Goal: Task Accomplishment & Management: Manage account settings

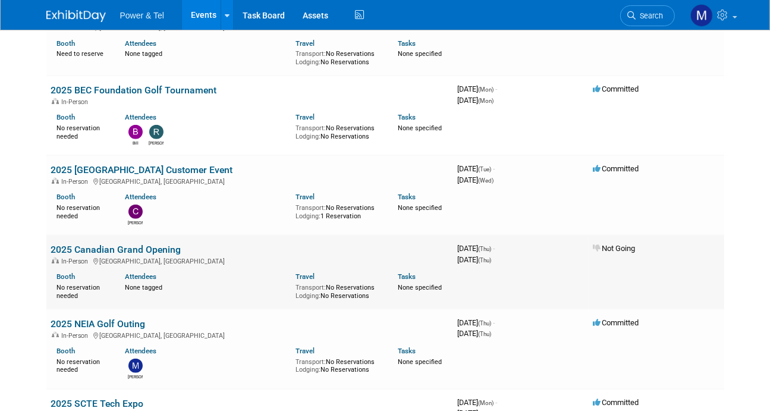
scroll to position [714, 0]
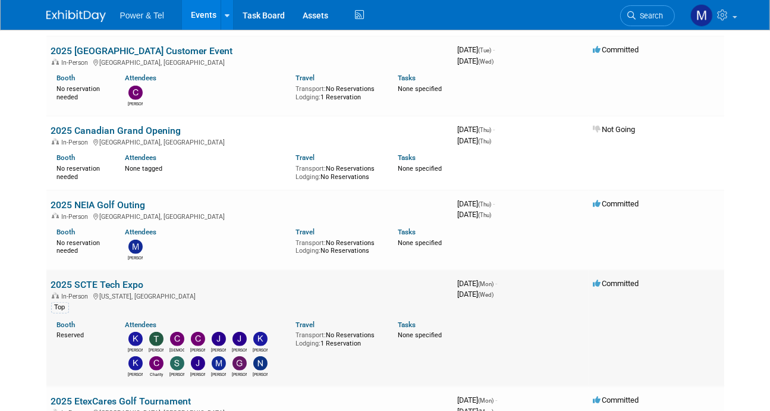
click at [135, 284] on link "2025 SCTE Tech Expo" at bounding box center [97, 284] width 93 height 11
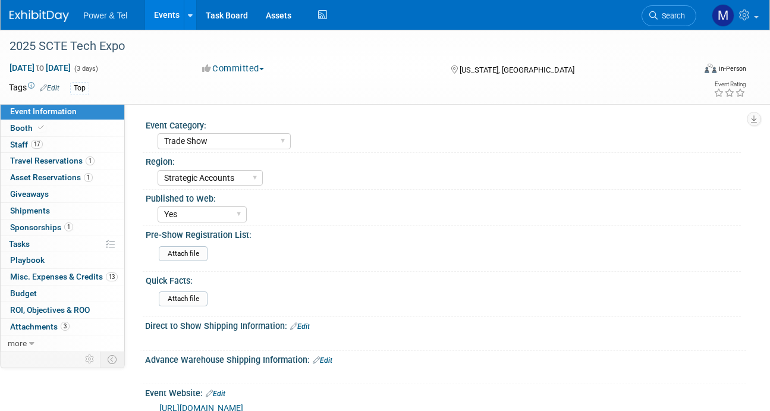
select select "Trade Show"
select select "Strategic Accounts"
select select "Yes"
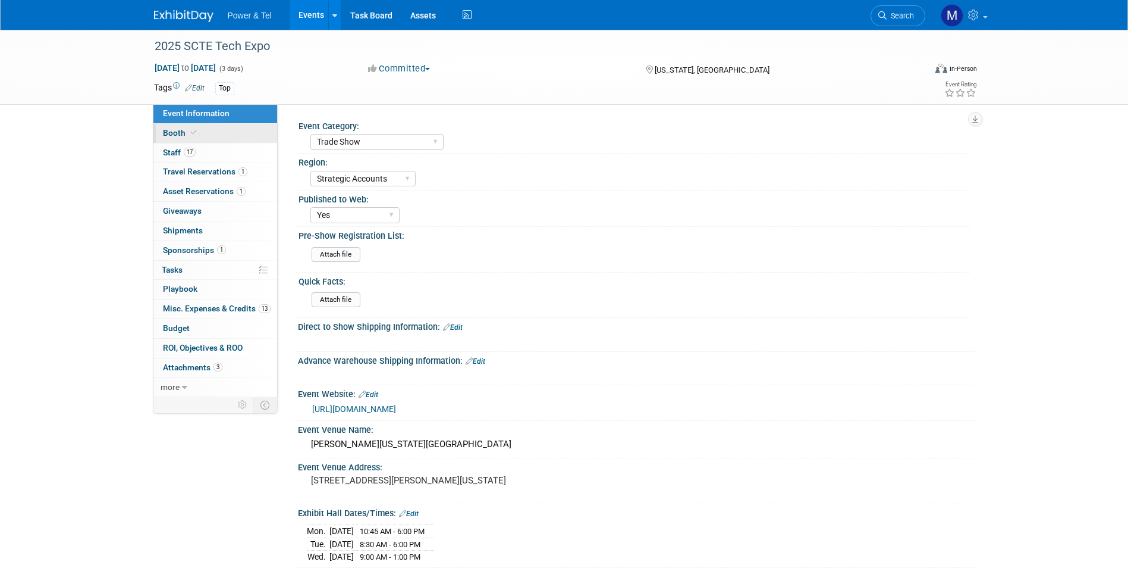
click at [195, 133] on icon at bounding box center [194, 132] width 6 height 7
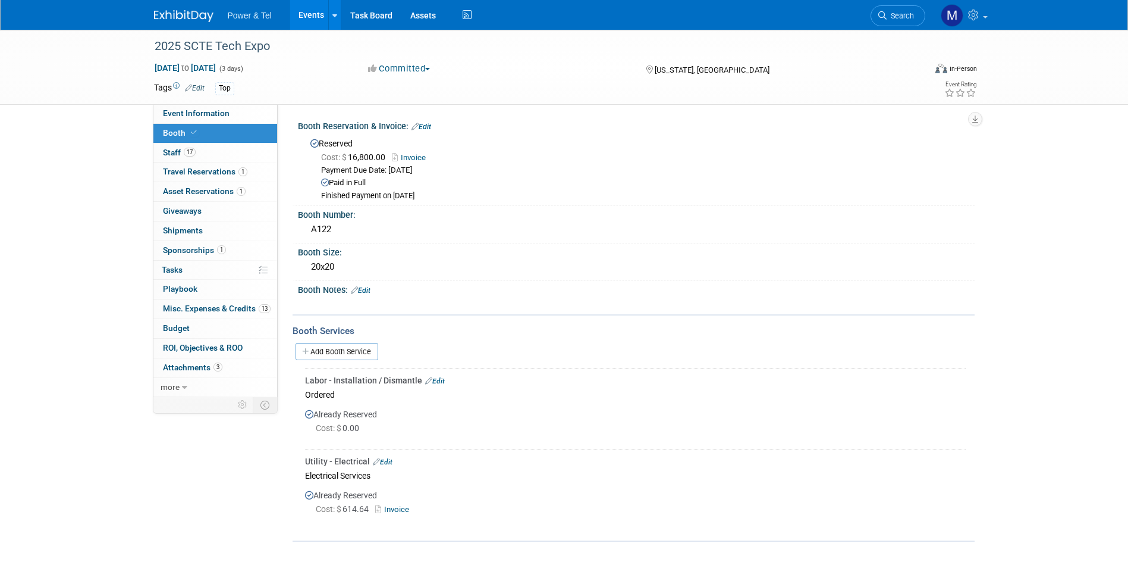
click at [246, 410] on html "Power & Tel Events Add Event Bulk Upload Events Shareable Event Boards Recently…" at bounding box center [564, 284] width 1128 height 568
